Goal: Navigation & Orientation: Understand site structure

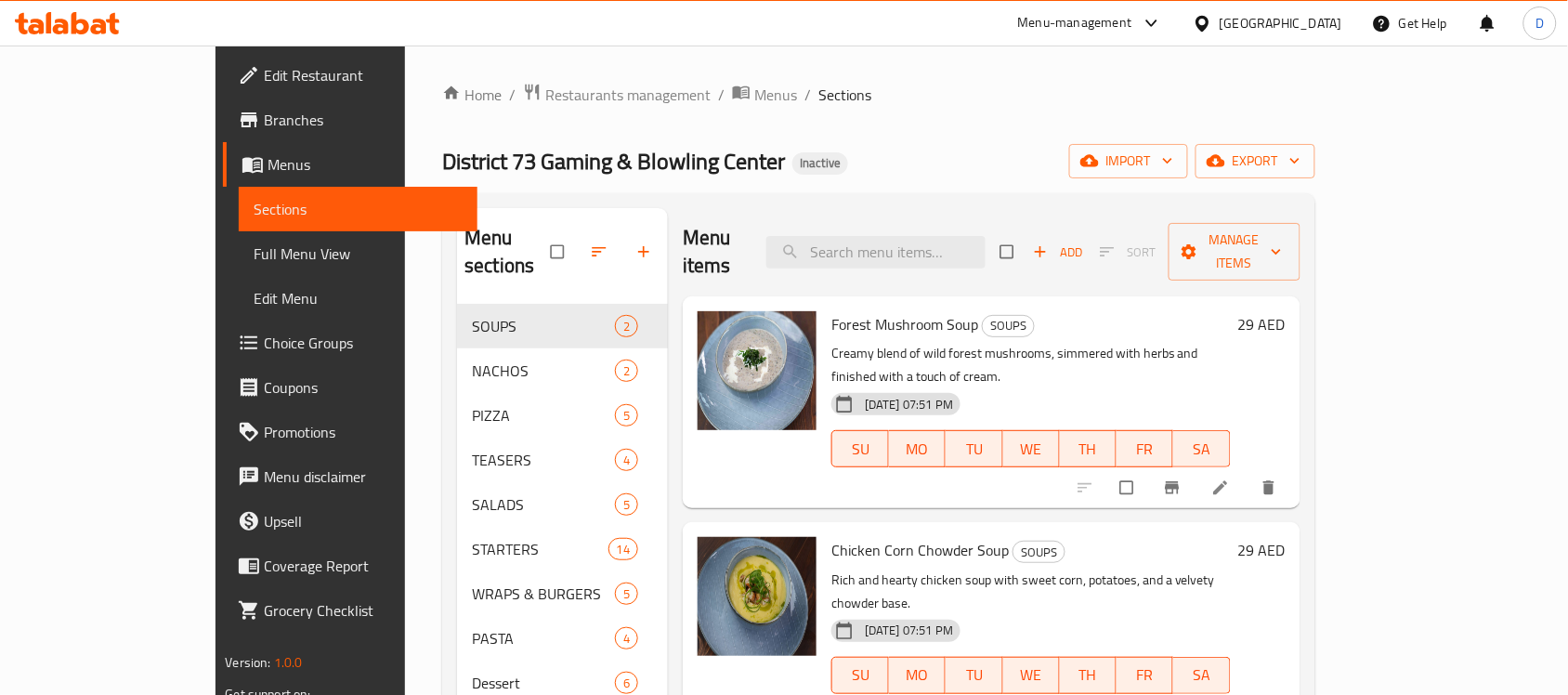
click at [1276, 22] on div "United Arab Emirates" at bounding box center [1281, 23] width 123 height 21
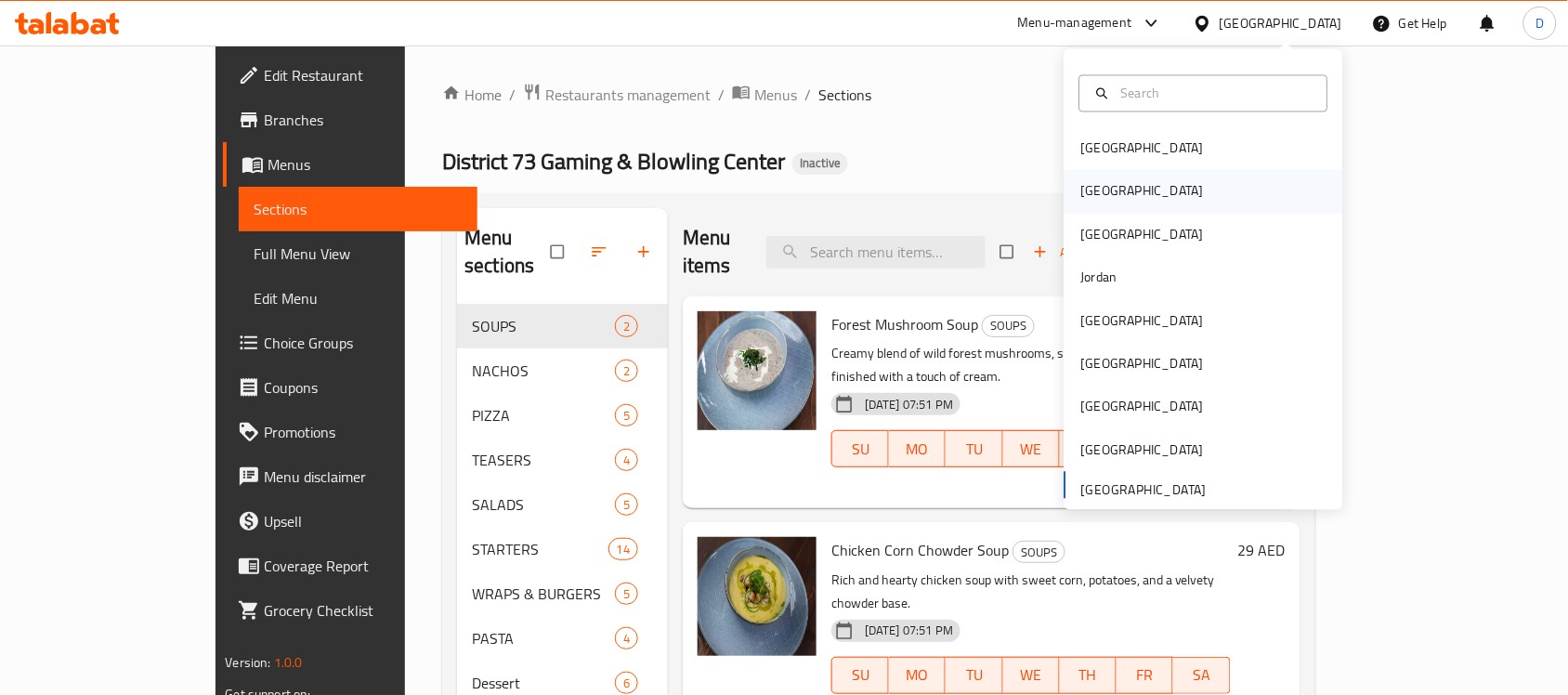
click at [1081, 197] on div "[GEOGRAPHIC_DATA]" at bounding box center [1142, 191] width 123 height 21
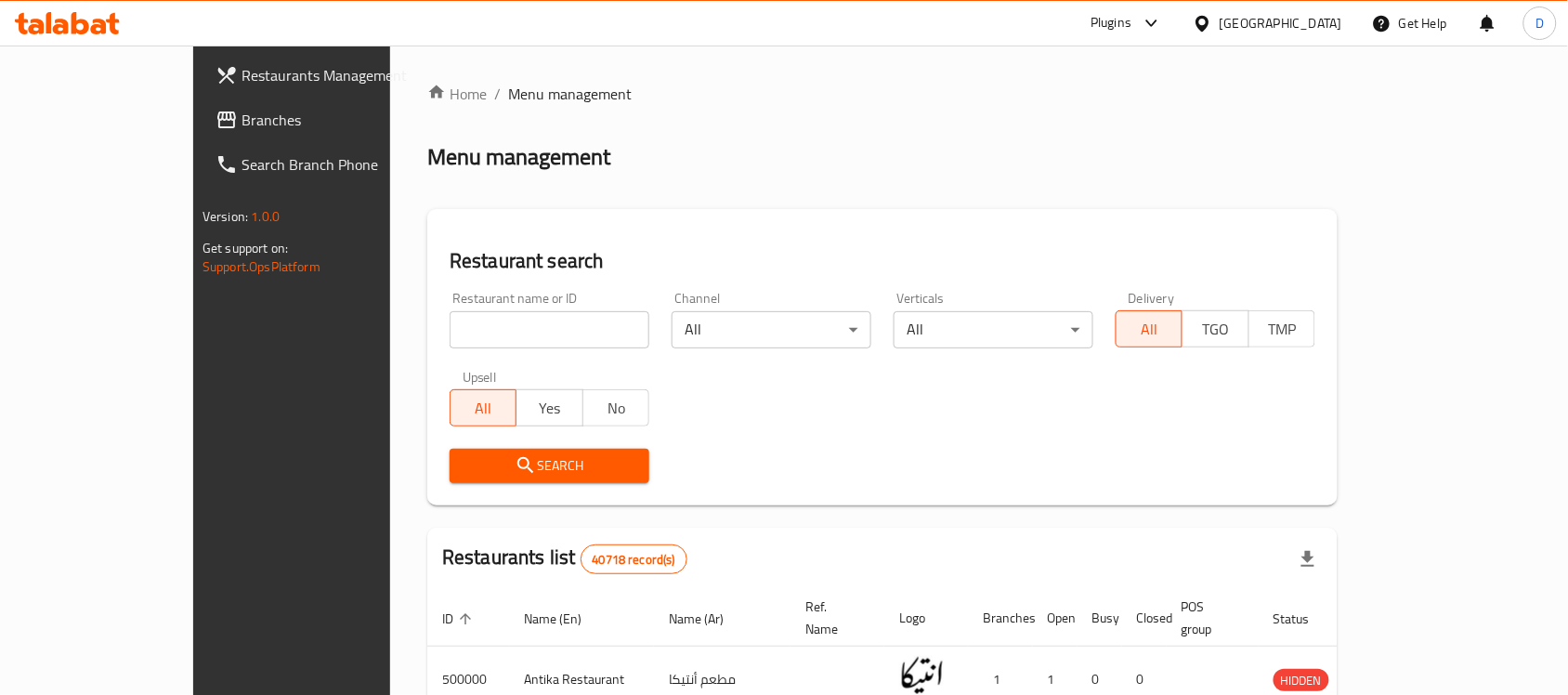
click at [242, 114] on span "Branches" at bounding box center [341, 120] width 199 height 23
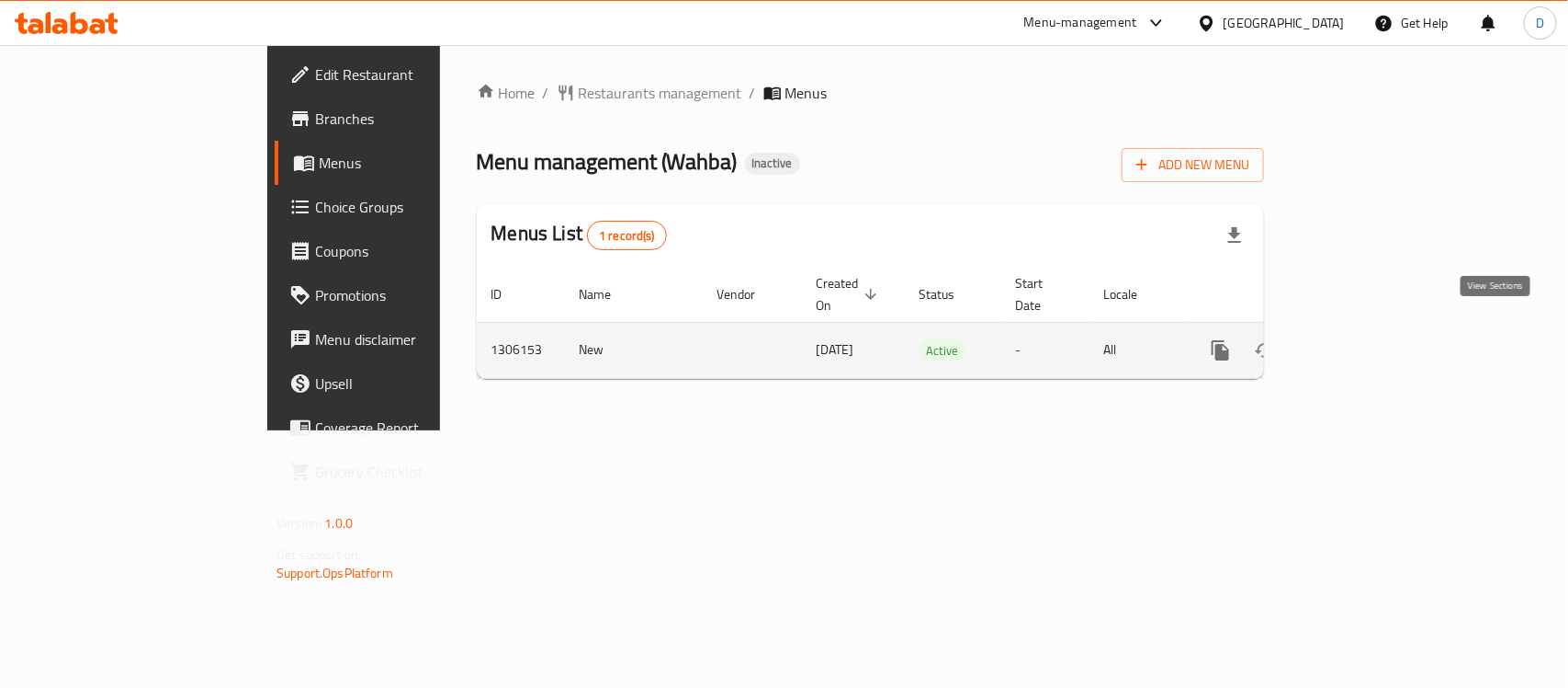
click at [1362, 342] on icon "enhanced table" at bounding box center [1353, 349] width 17 height 17
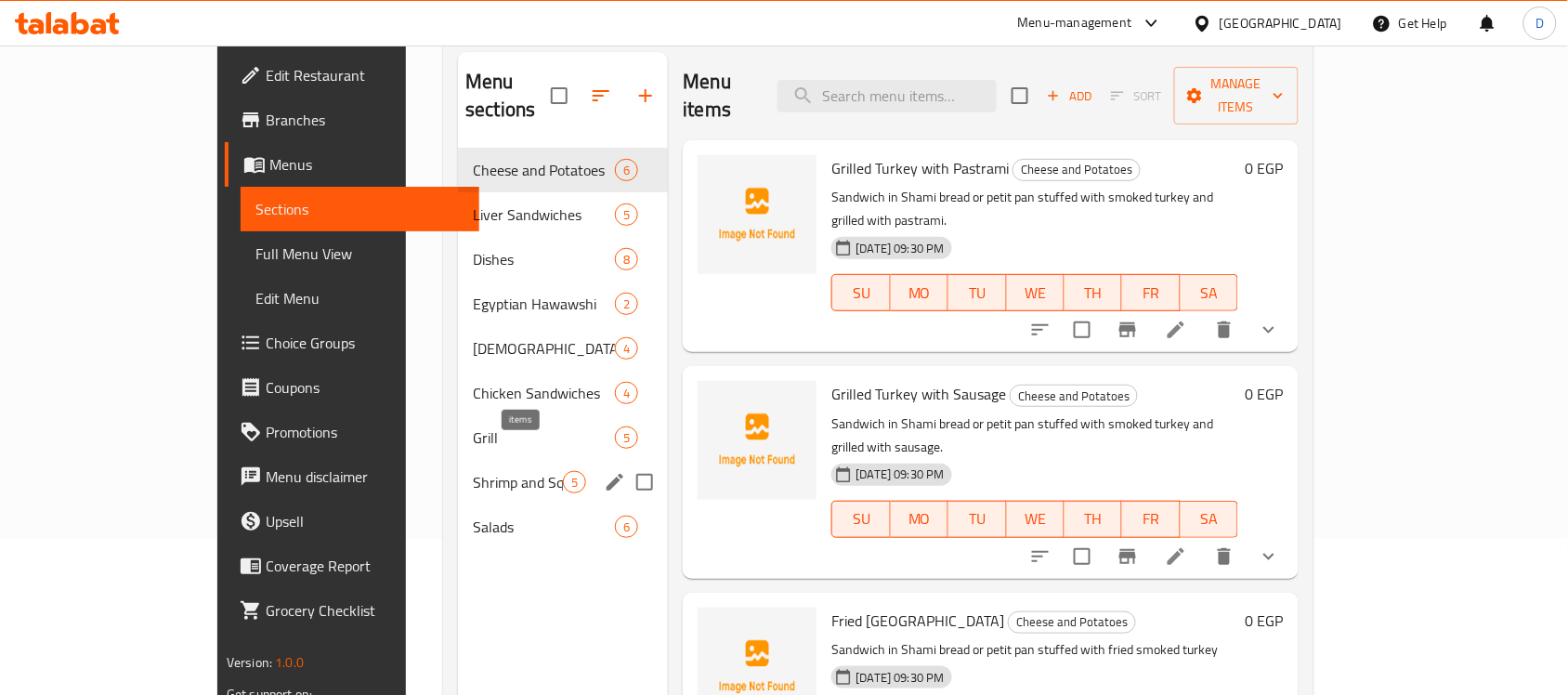
scroll to position [116, 0]
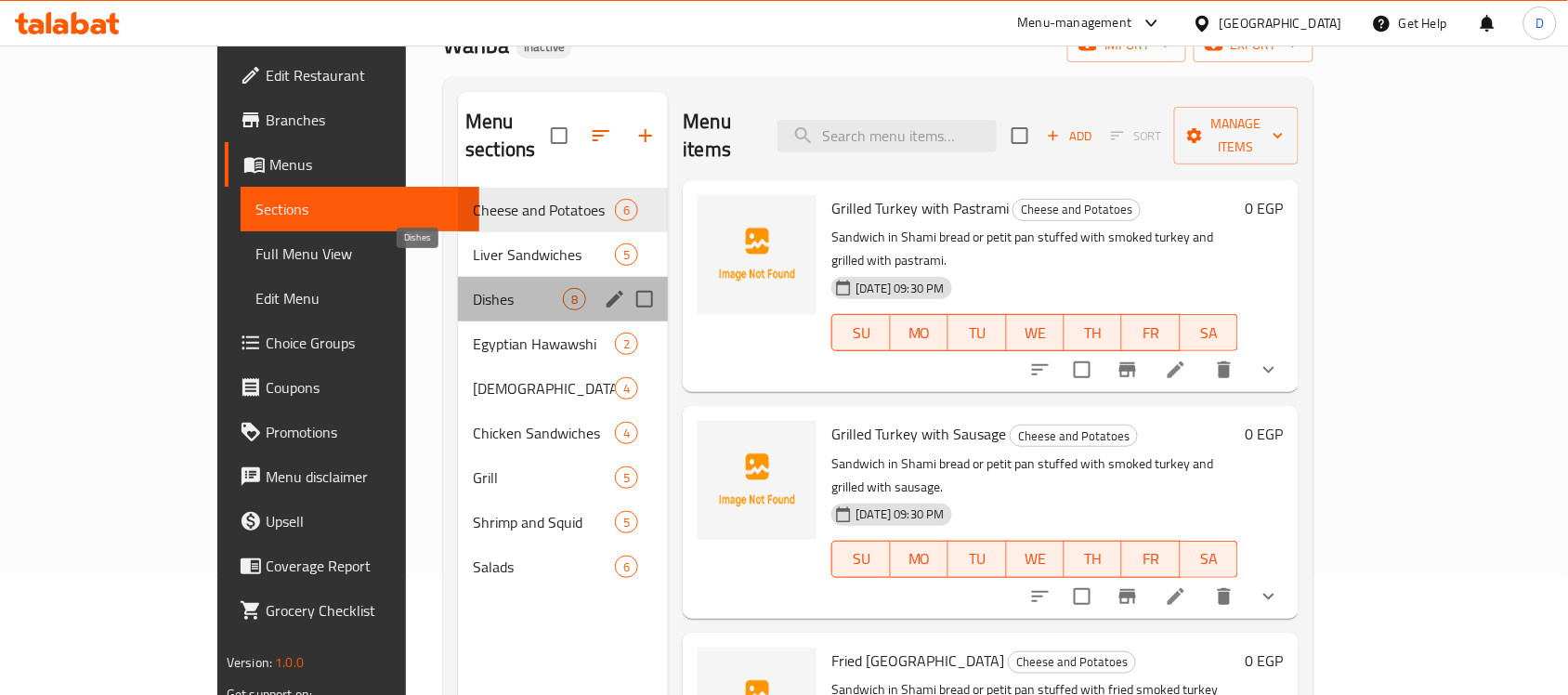
click at [473, 288] on span "Dishes" at bounding box center [518, 299] width 90 height 23
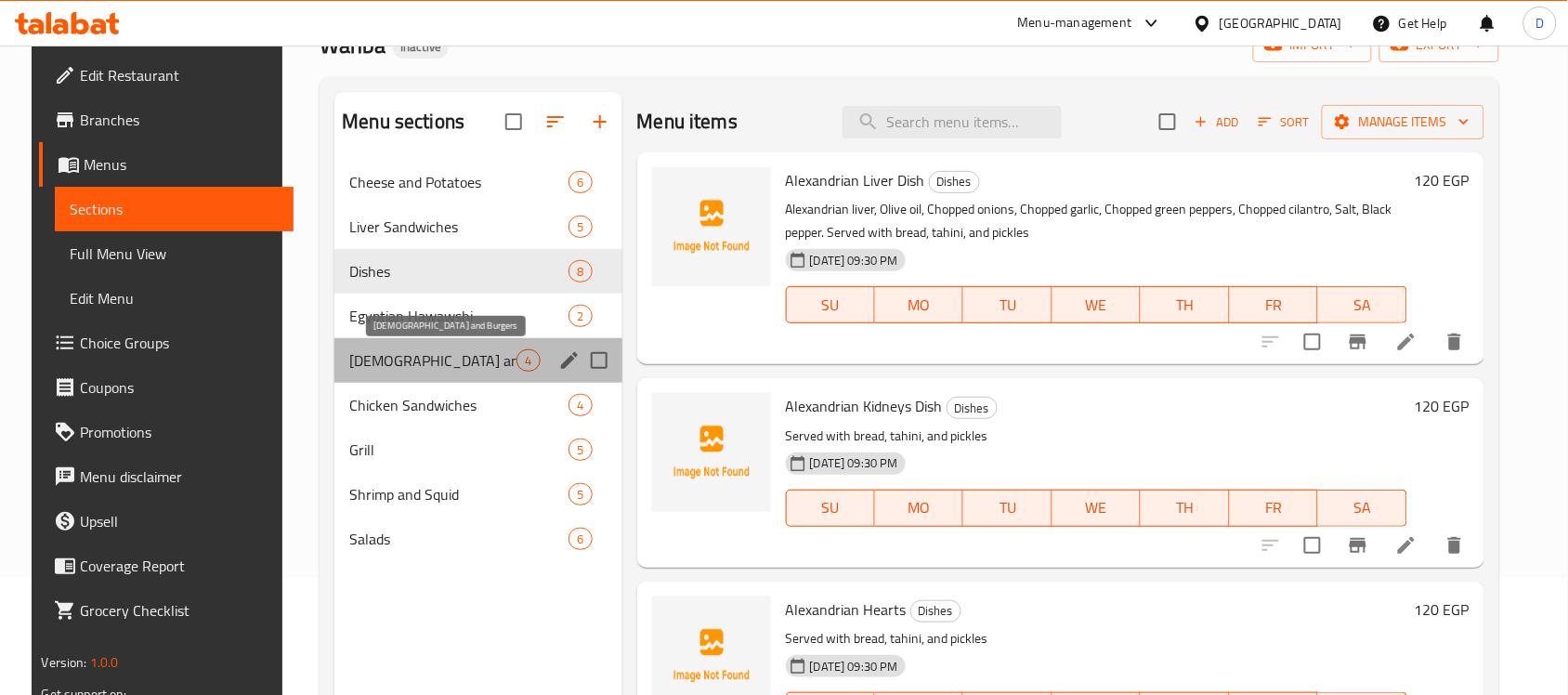
click at [349, 365] on span "[DEMOGRAPHIC_DATA] and Burgers" at bounding box center [433, 360] width 167 height 23
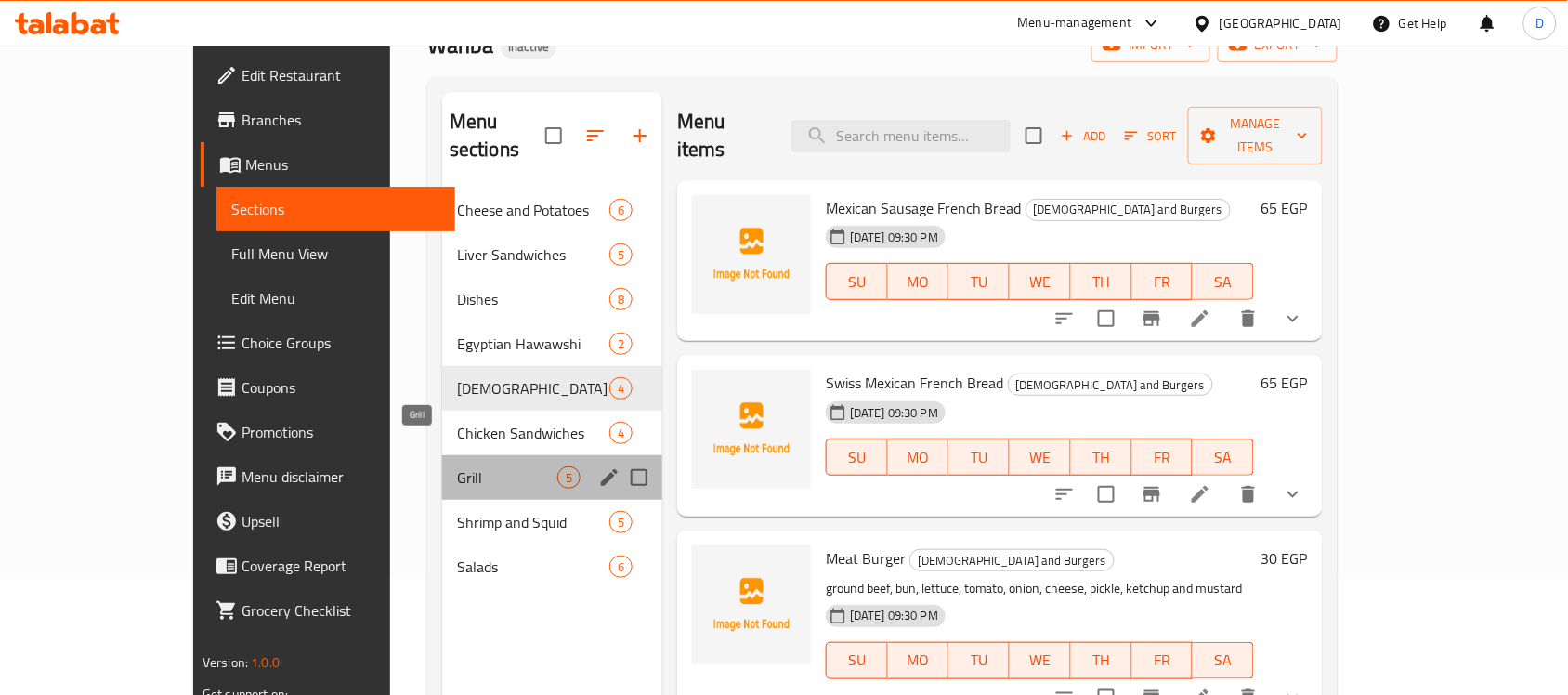
click at [457, 466] on span "Grill" at bounding box center [508, 477] width 100 height 23
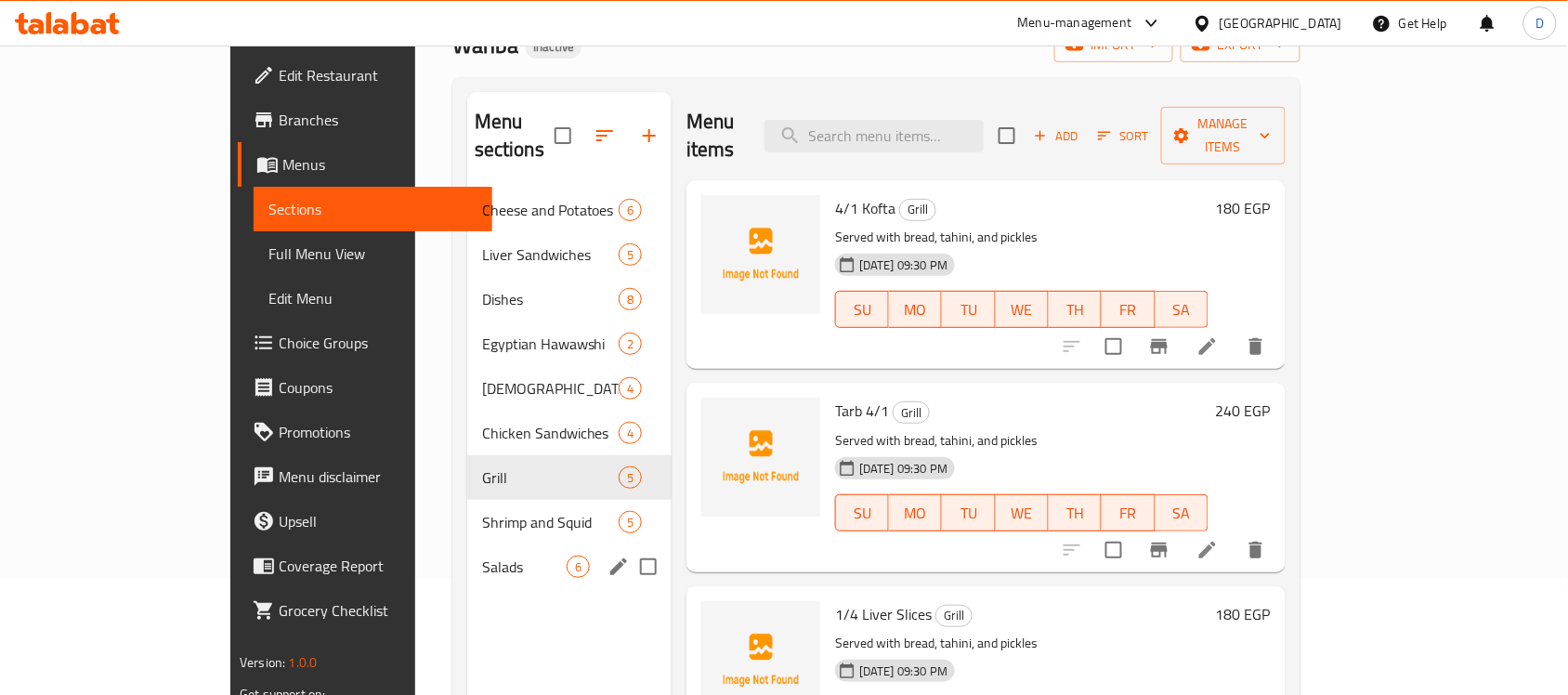
click at [467, 544] on div "Salads 6" at bounding box center [570, 565] width 205 height 44
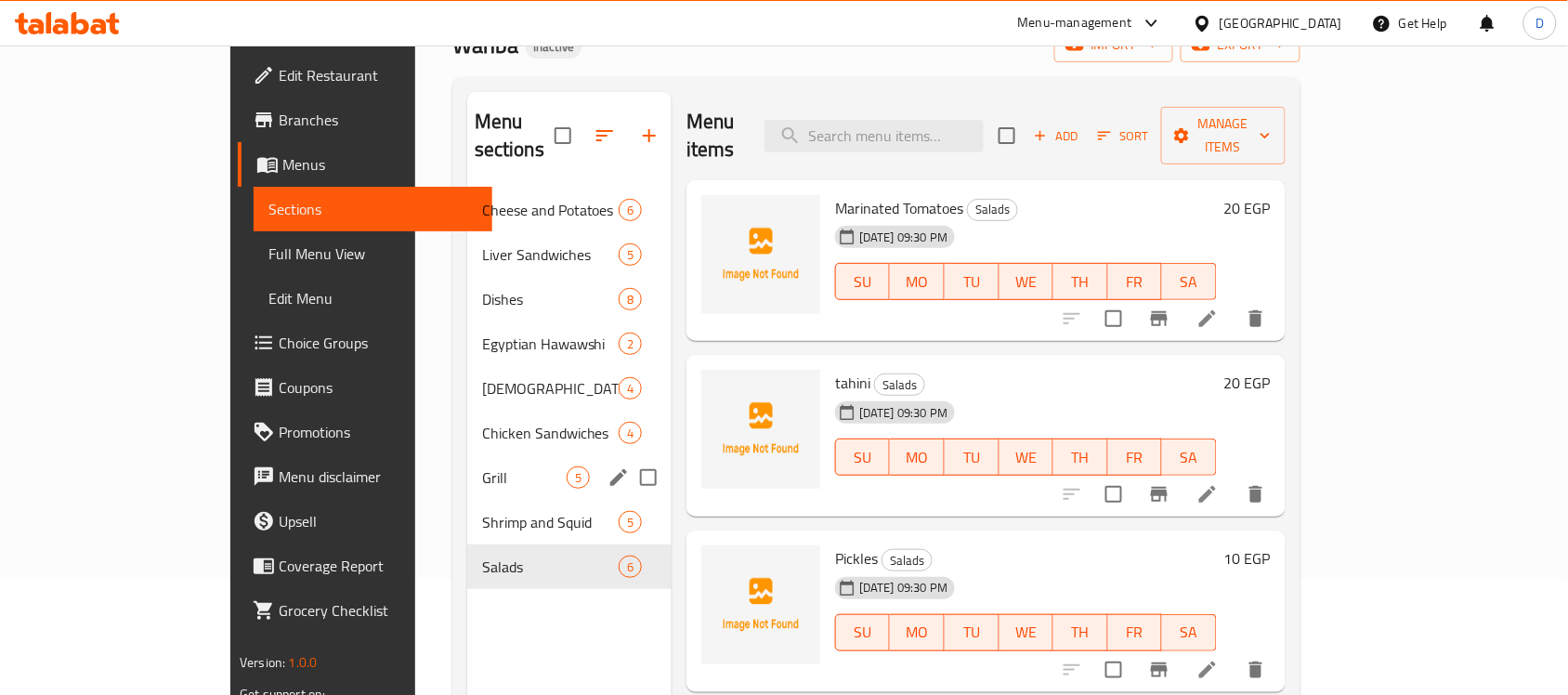
click at [482, 466] on span "Grill" at bounding box center [524, 477] width 85 height 23
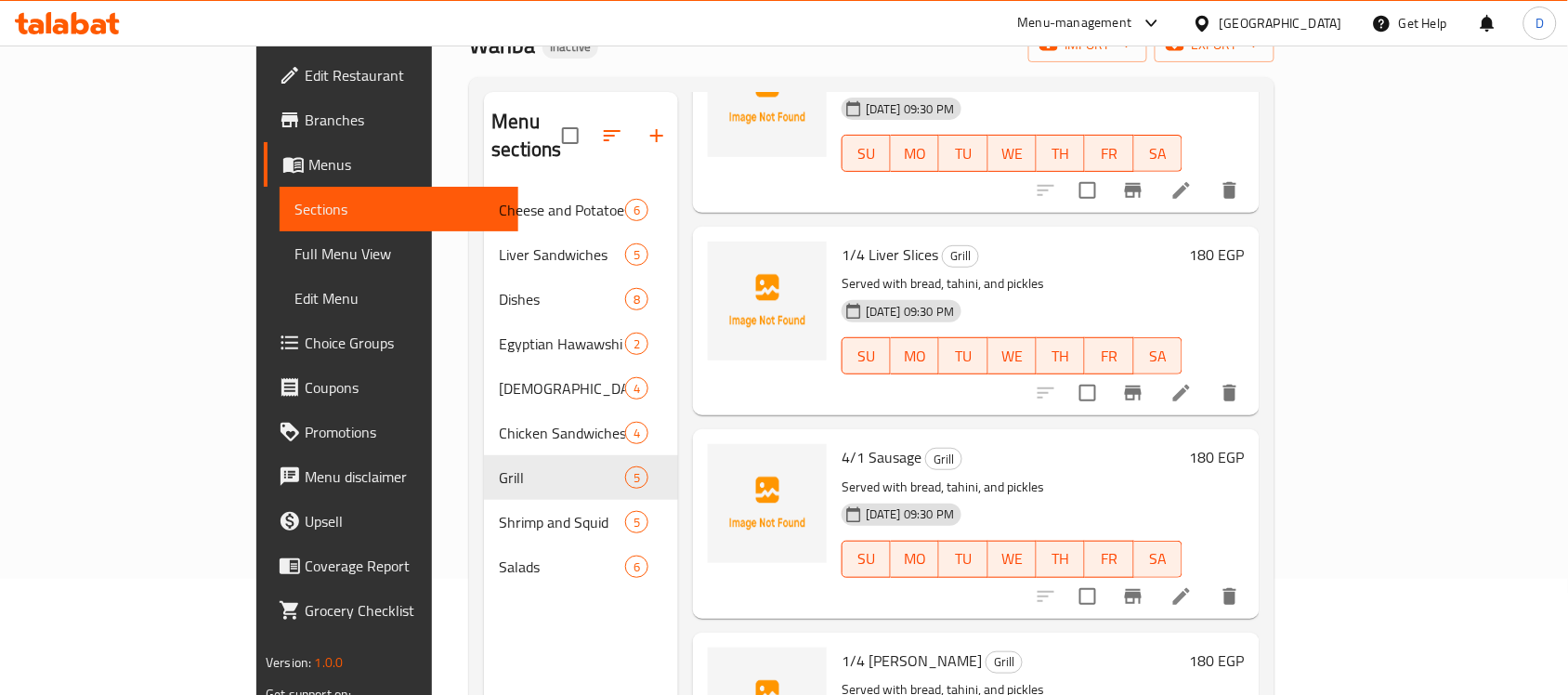
scroll to position [364, 0]
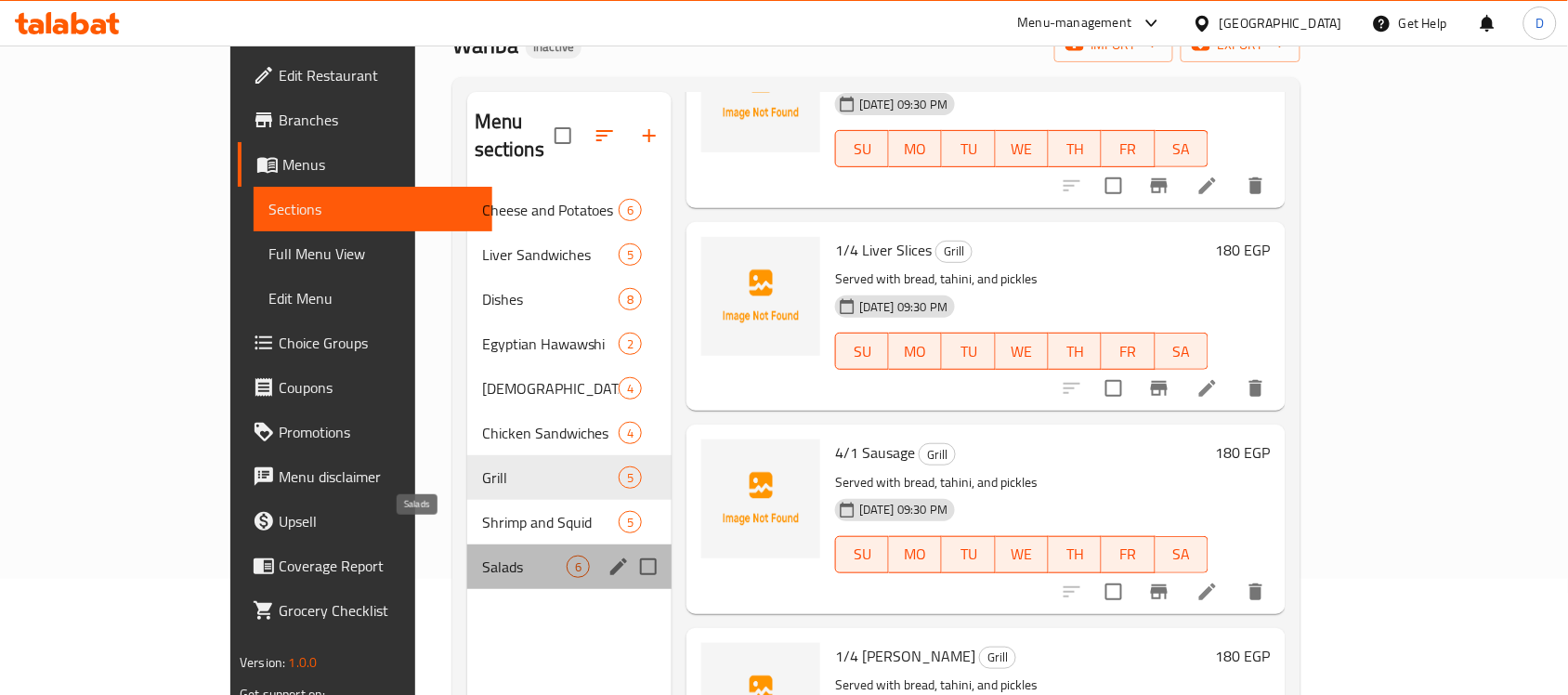
click at [482, 555] on span "Salads" at bounding box center [524, 566] width 85 height 23
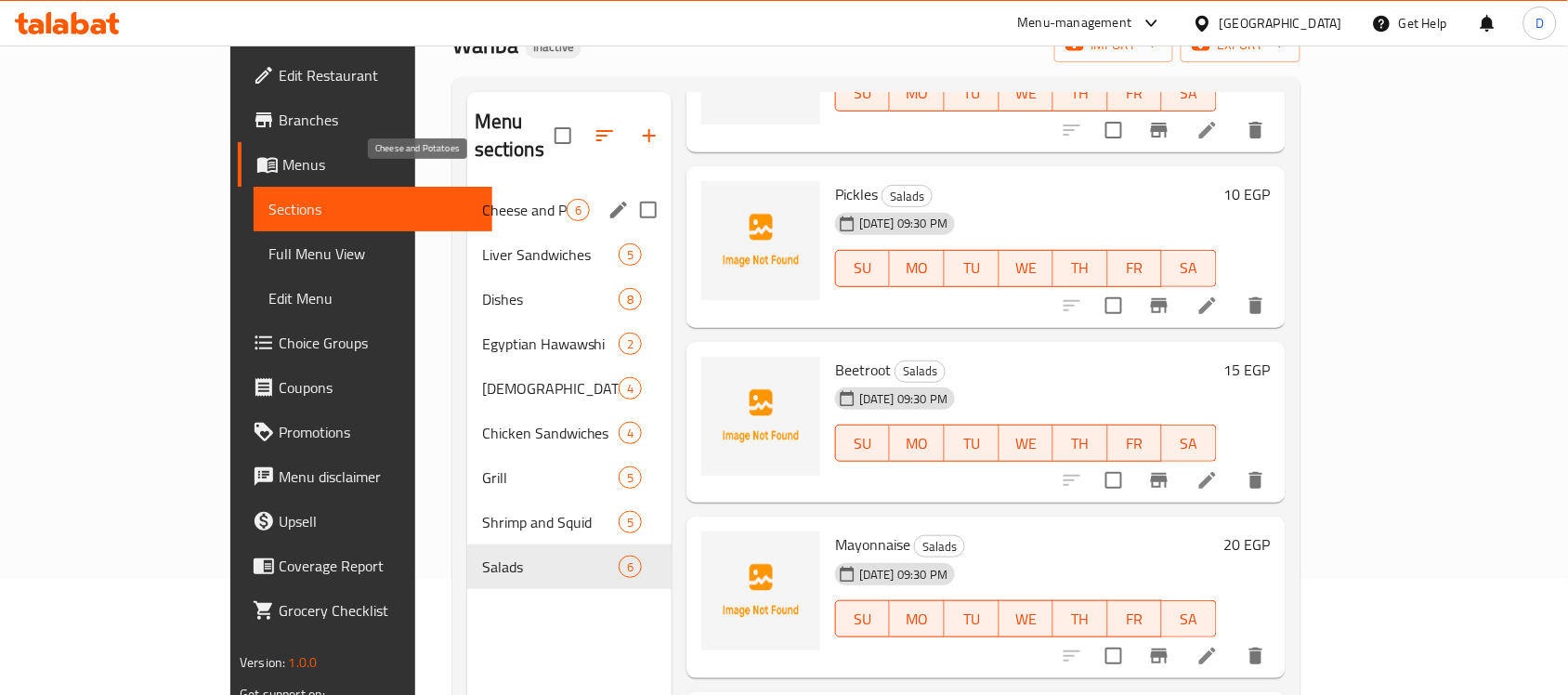
click at [482, 199] on span "Cheese and Potatoes" at bounding box center [524, 209] width 85 height 23
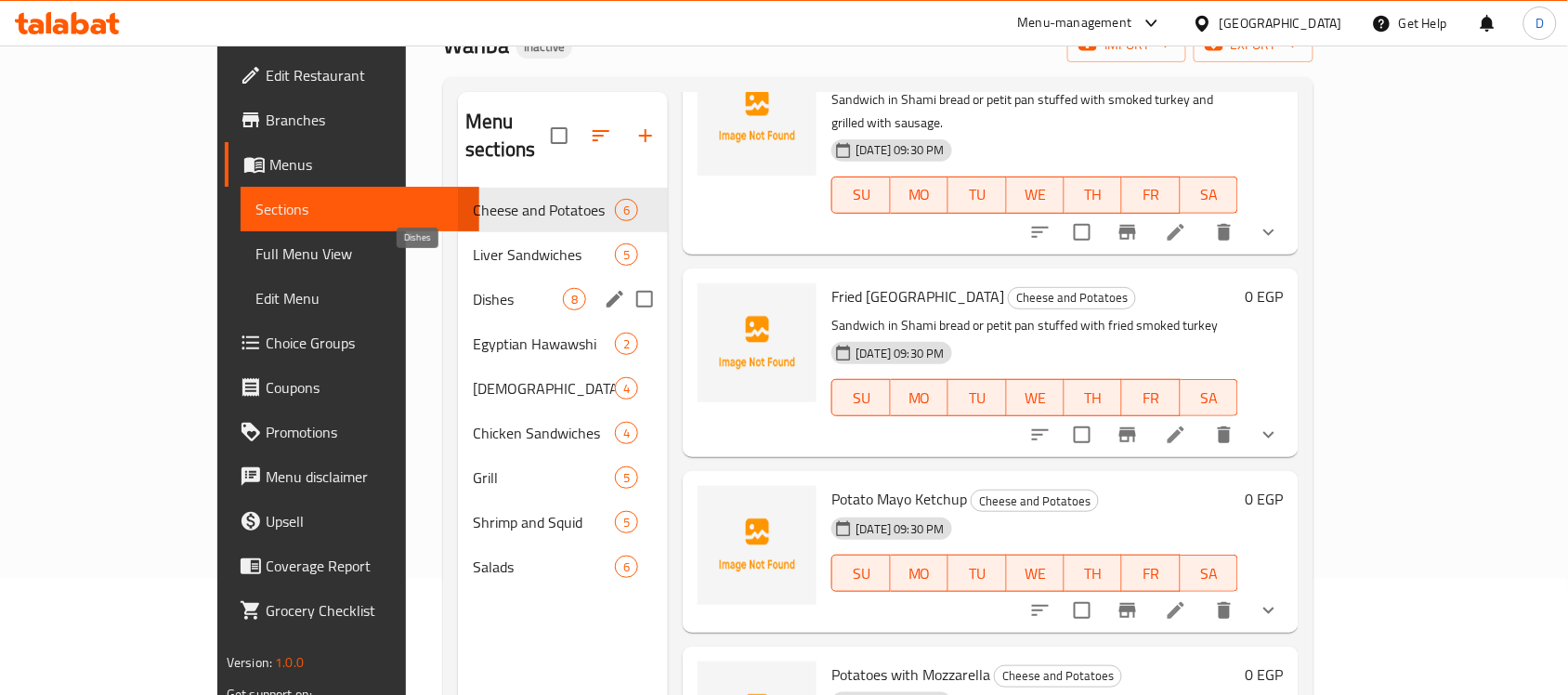
click at [473, 288] on span "Dishes" at bounding box center [518, 299] width 90 height 23
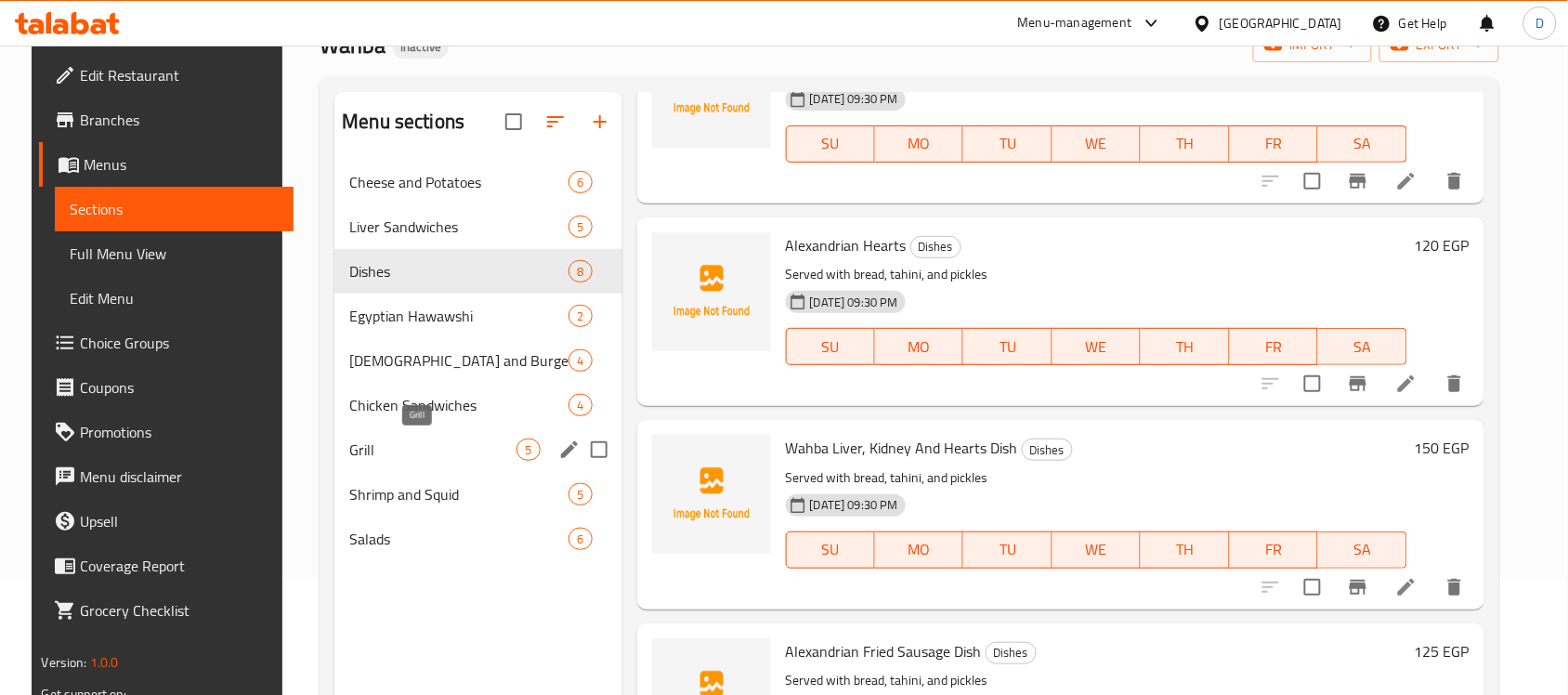
click at [349, 448] on span "Grill" at bounding box center [433, 449] width 167 height 23
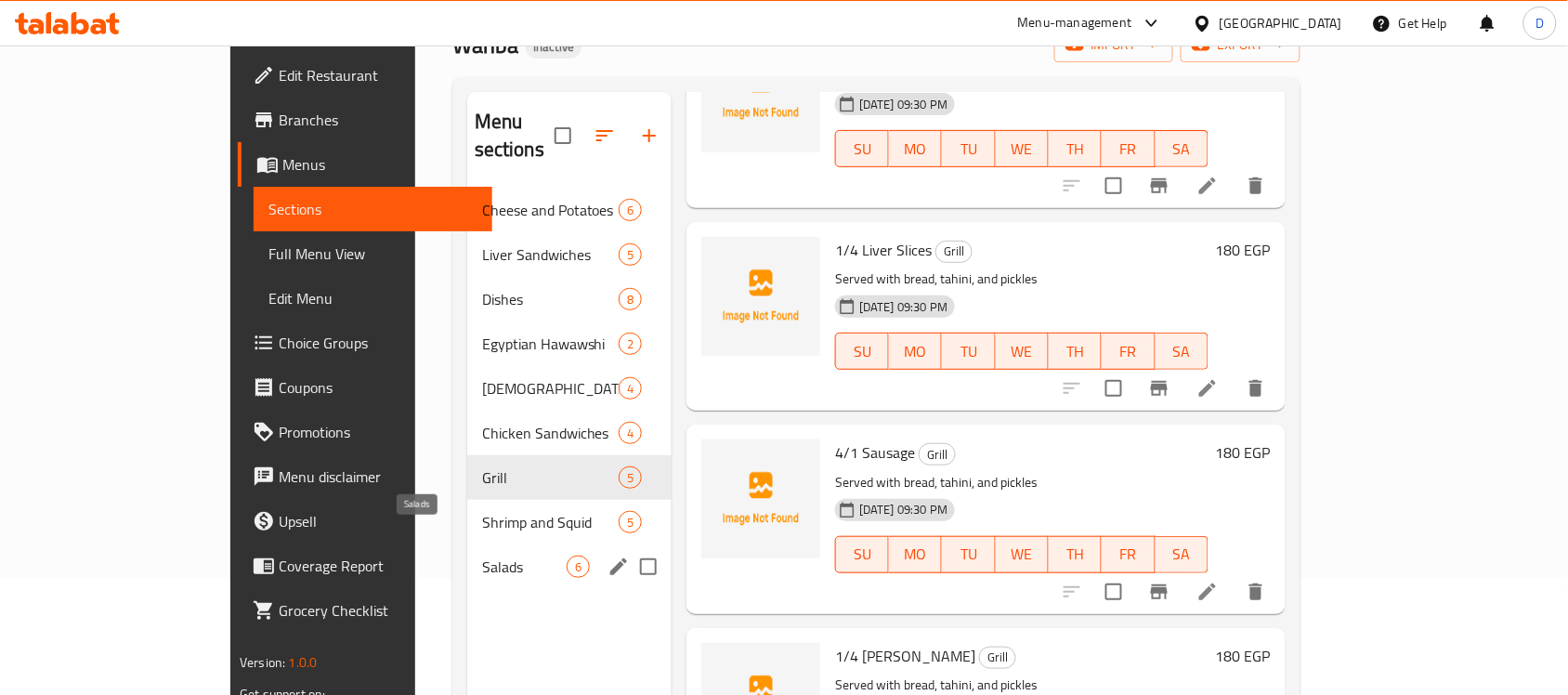
click at [482, 555] on span "Salads" at bounding box center [524, 566] width 85 height 23
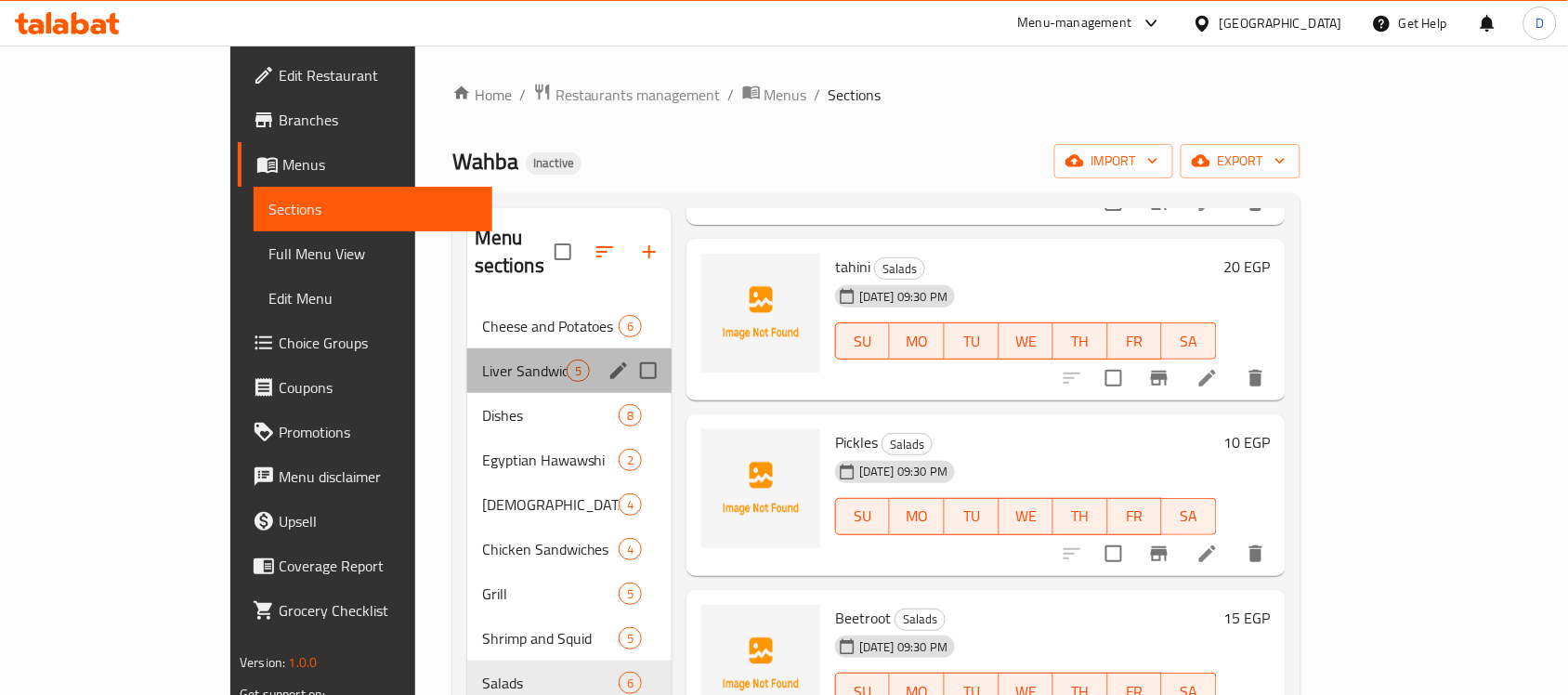
click at [467, 348] on div "Liver Sandwiches 5" at bounding box center [570, 370] width 205 height 44
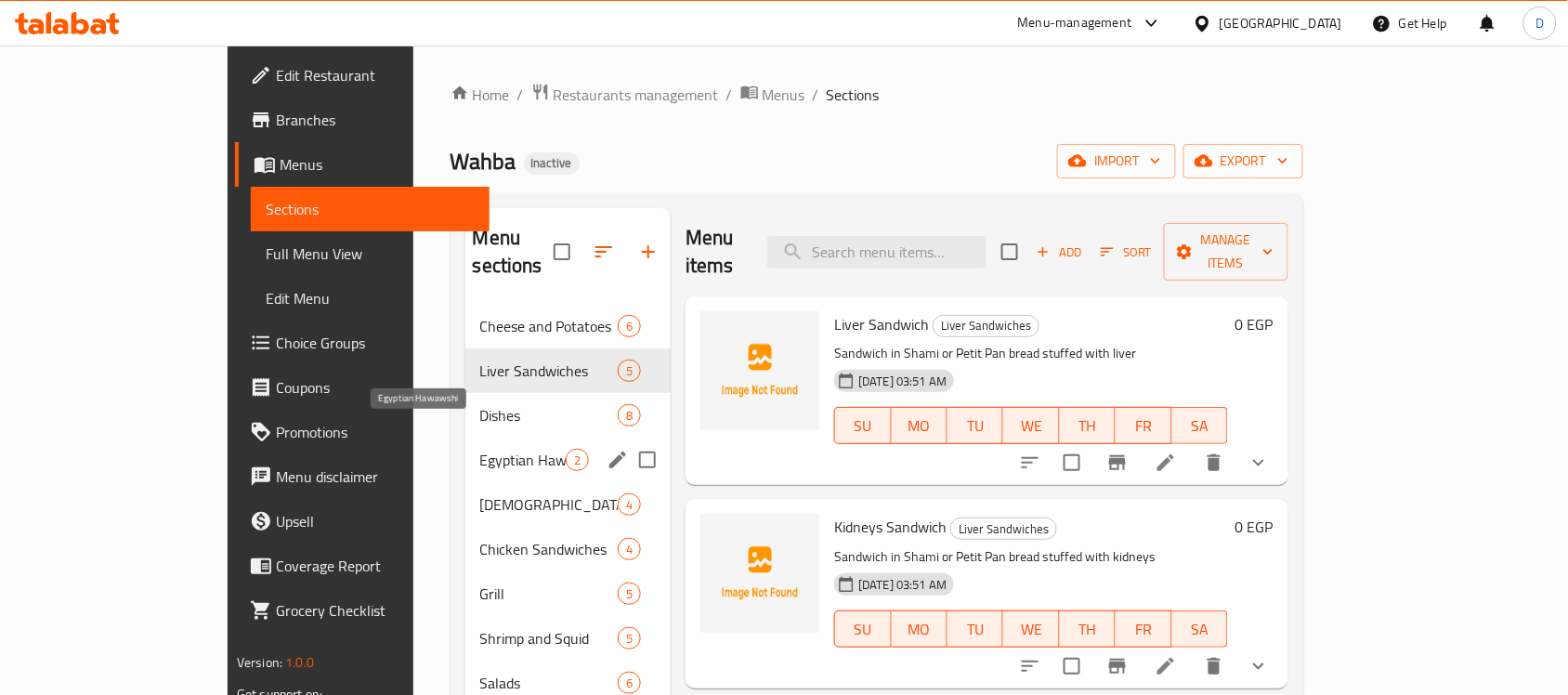
click at [480, 448] on span "Egyptian Hawawshi" at bounding box center [522, 459] width 86 height 23
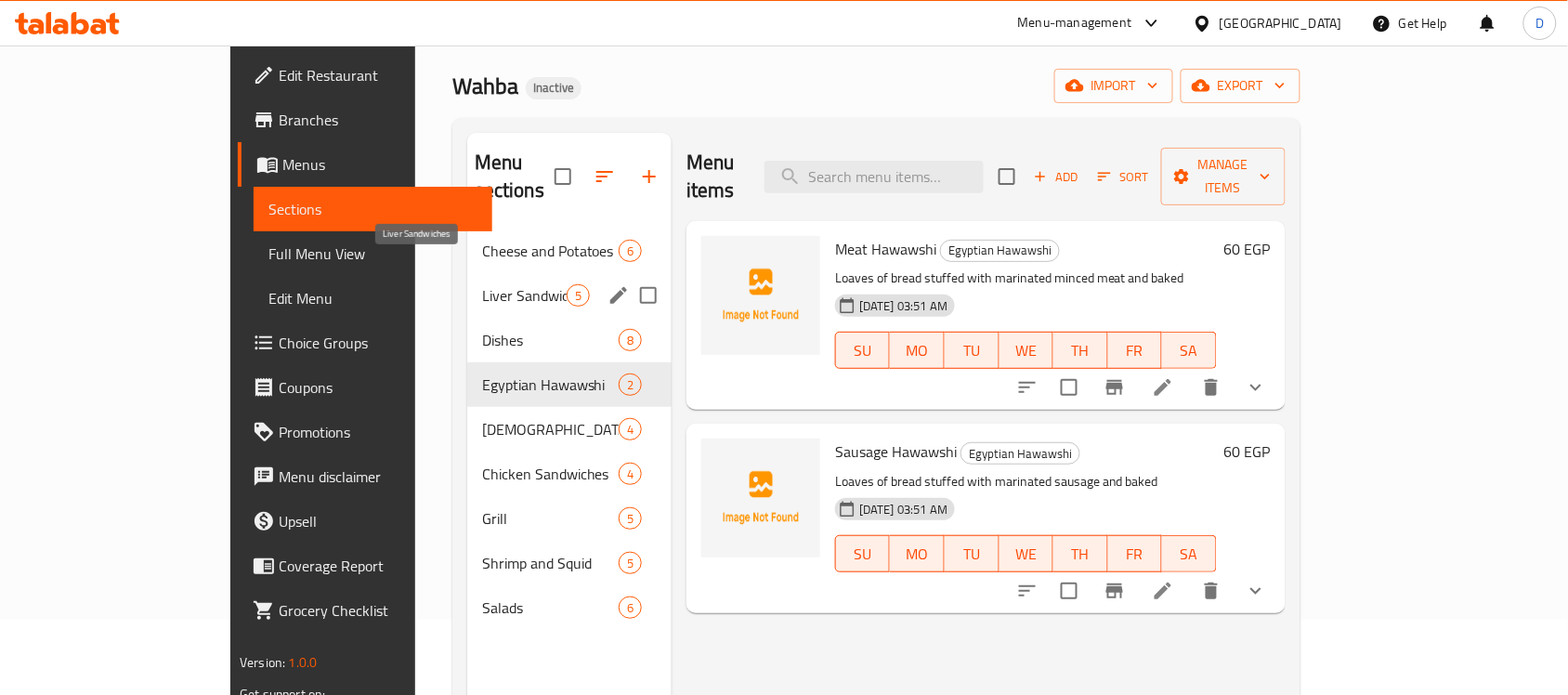
scroll to position [116, 0]
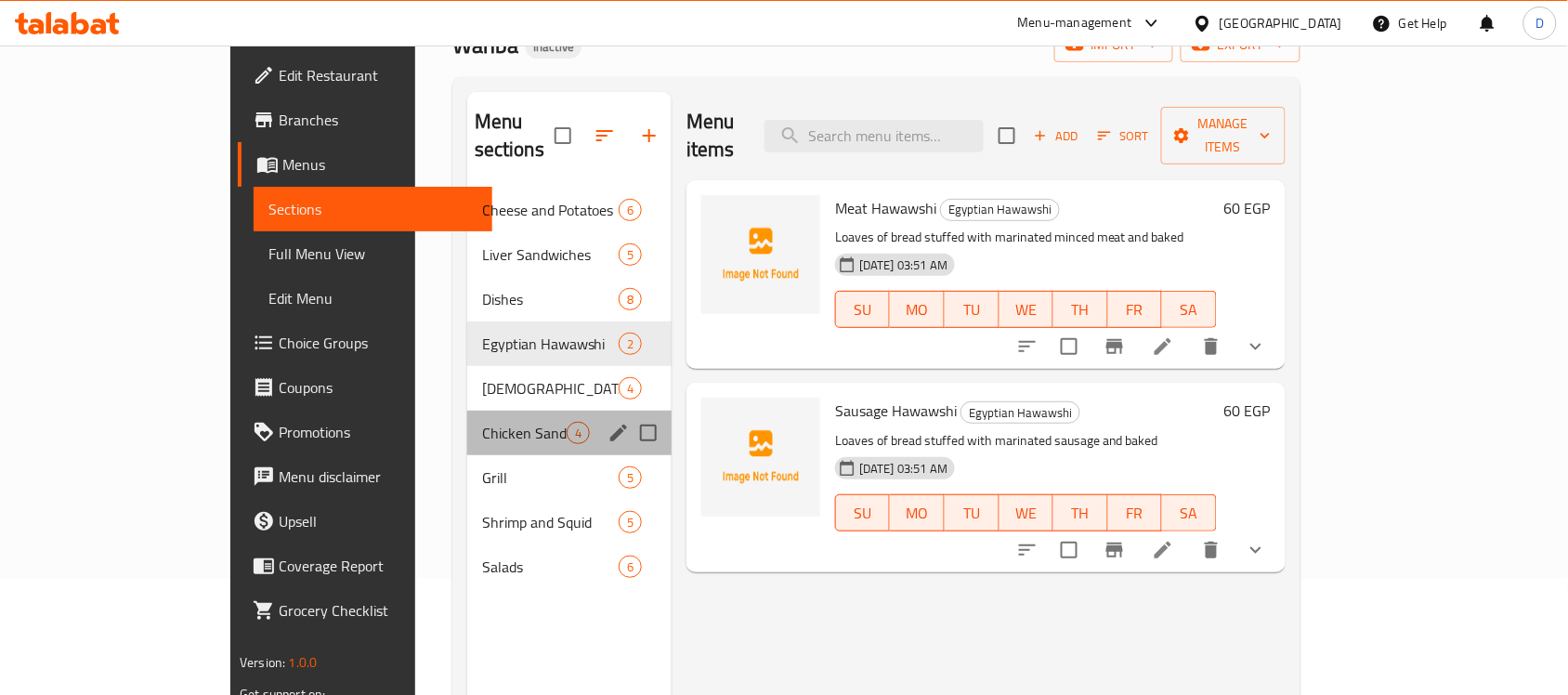
click at [467, 410] on div "Chicken Sandwiches 4" at bounding box center [570, 432] width 205 height 44
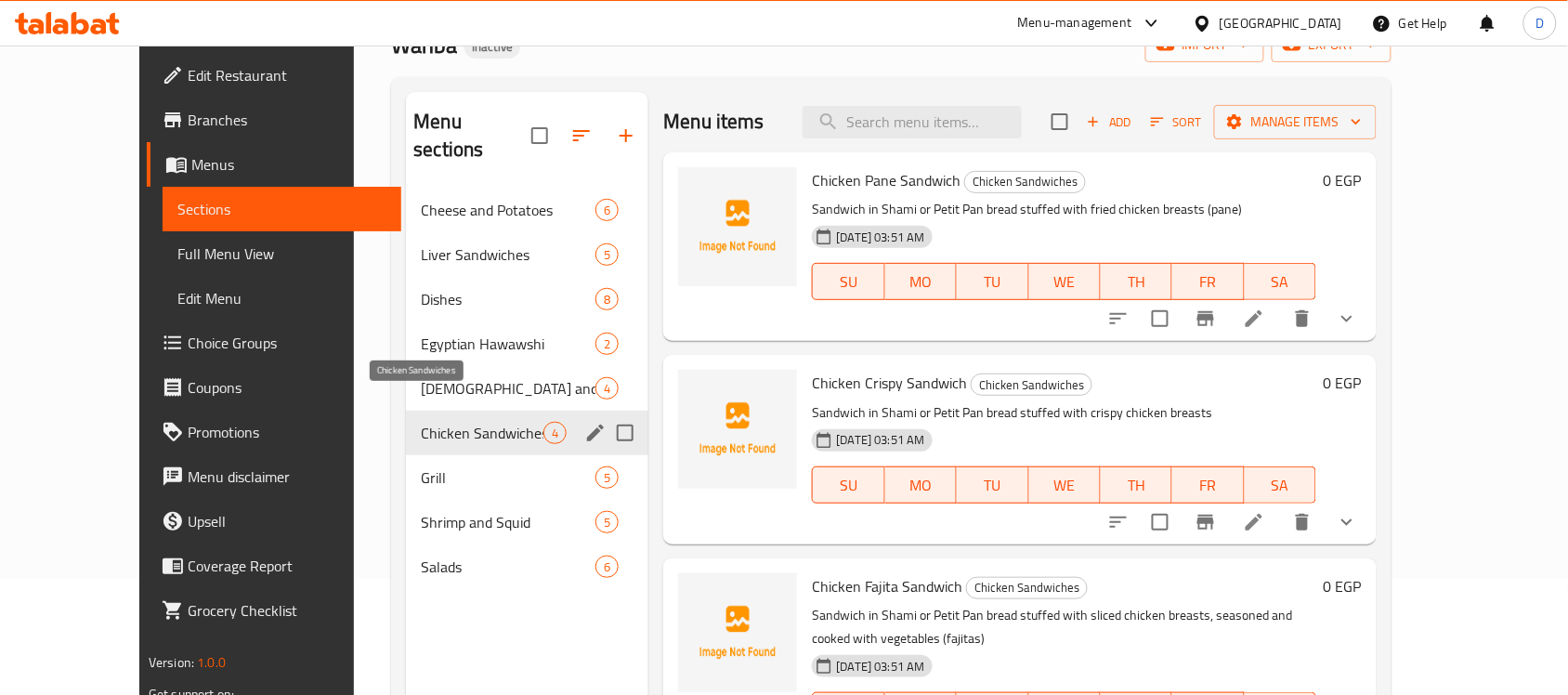
click at [421, 422] on span "Chicken Sandwiches" at bounding box center [482, 433] width 123 height 23
